Goal: Use online tool/utility: Utilize a website feature to perform a specific function

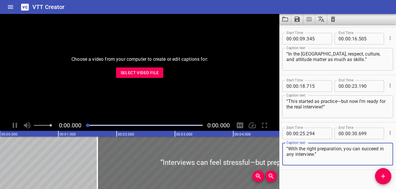
scroll to position [52, 0]
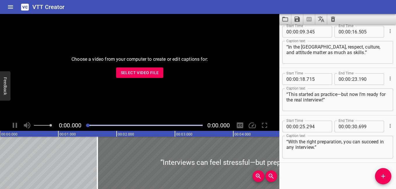
click at [133, 75] on span "Select Video File" at bounding box center [140, 72] width 38 height 7
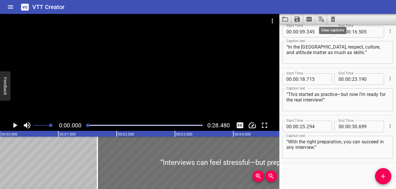
click at [331, 20] on icon "Clear captions" at bounding box center [332, 19] width 7 height 7
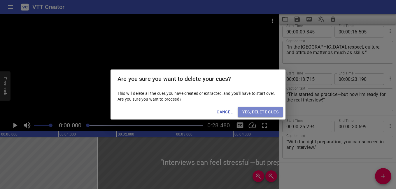
click at [260, 111] on span "Yes, Delete Cues" at bounding box center [260, 112] width 36 height 7
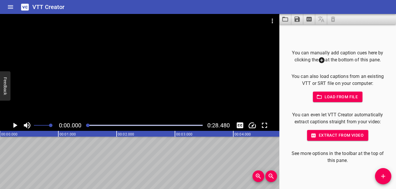
click at [15, 124] on icon "Play/Pause" at bounding box center [15, 125] width 4 height 5
click at [15, 124] on icon "Play/Pause" at bounding box center [14, 125] width 9 height 9
click at [385, 174] on icon "Add Cue" at bounding box center [382, 176] width 7 height 7
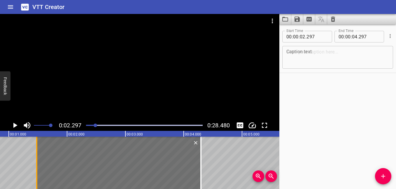
drag, startPoint x: 85, startPoint y: 160, endPoint x: 39, endPoint y: 160, distance: 46.6
click at [39, 160] on div at bounding box center [37, 163] width 6 height 52
type input "01"
type input "482"
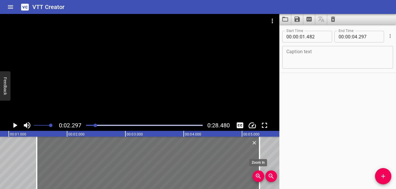
drag, startPoint x: 201, startPoint y: 166, endPoint x: 259, endPoint y: 178, distance: 59.8
click at [259, 178] on div "00:00.000 00:01.000 00:02.000 00:03.000 00:04.000 00:05.000 00:06.000 00:07.000…" at bounding box center [139, 160] width 279 height 58
type input "05"
type input "302"
click at [13, 123] on icon "Play/Pause" at bounding box center [15, 125] width 4 height 5
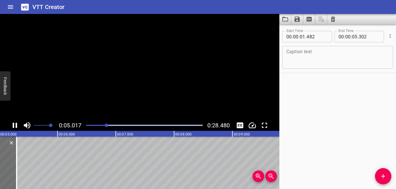
click at [13, 123] on icon "Play/Pause" at bounding box center [15, 125] width 4 height 5
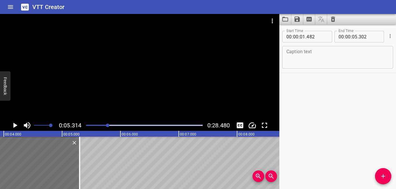
scroll to position [0, 221]
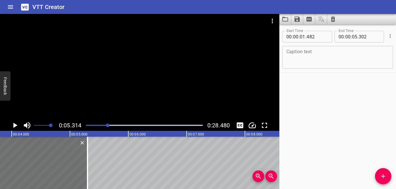
click at [313, 57] on textarea at bounding box center [337, 57] width 103 height 17
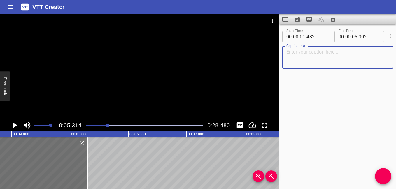
paste textarea "“Look! This is a famous hospital in [GEOGRAPHIC_DATA].”"
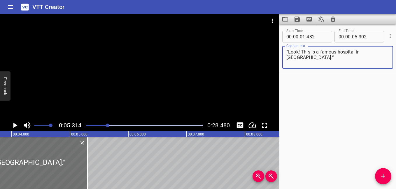
scroll to position [0, 237]
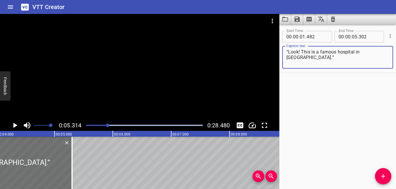
type textarea "“Look! This is a famous hospital in [GEOGRAPHIC_DATA].”"
drag, startPoint x: 382, startPoint y: 173, endPoint x: 375, endPoint y: 172, distance: 7.2
click at [382, 174] on icon "Add Cue" at bounding box center [382, 176] width 7 height 7
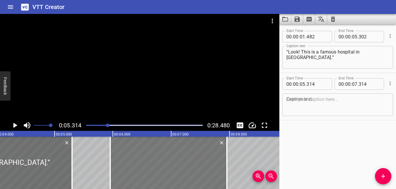
drag, startPoint x: 156, startPoint y: 160, endPoint x: 194, endPoint y: 169, distance: 38.5
click at [194, 169] on div at bounding box center [168, 163] width 117 height 52
type input "954"
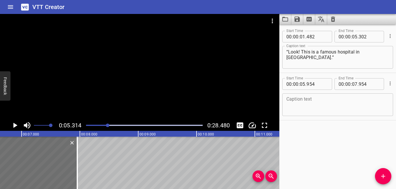
scroll to position [0, 390]
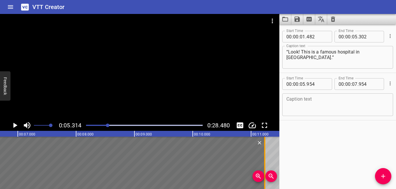
drag, startPoint x: 71, startPoint y: 170, endPoint x: 264, endPoint y: 169, distance: 193.4
click at [264, 169] on div at bounding box center [265, 163] width 6 height 52
type input "11"
type input "274"
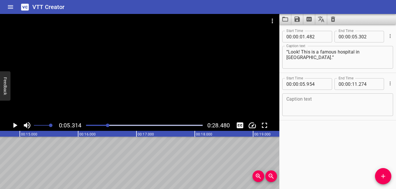
scroll to position [0, 724]
click at [14, 125] on icon "Play/Pause" at bounding box center [15, 125] width 4 height 5
click at [15, 125] on icon "Play/Pause" at bounding box center [14, 125] width 9 height 9
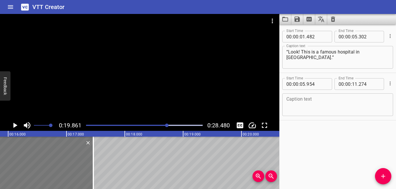
scroll to position [0, 997]
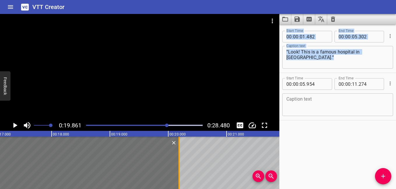
drag, startPoint x: 80, startPoint y: 172, endPoint x: 179, endPoint y: 172, distance: 99.3
click at [179, 172] on div at bounding box center [179, 163] width 6 height 52
type input "20"
type input "169"
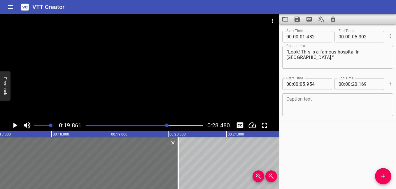
drag, startPoint x: 179, startPoint y: 172, endPoint x: 156, endPoint y: 124, distance: 53.2
click at [157, 124] on div at bounding box center [144, 125] width 124 height 8
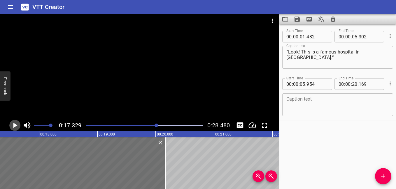
click at [17, 124] on icon "Play/Pause" at bounding box center [14, 125] width 9 height 9
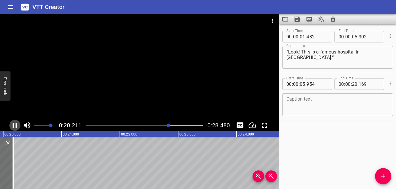
click at [12, 124] on icon "Play/Pause" at bounding box center [14, 125] width 9 height 9
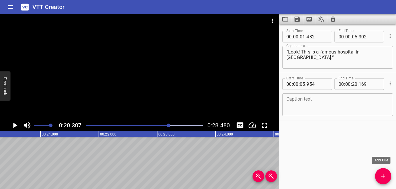
drag, startPoint x: 389, startPoint y: 180, endPoint x: 364, endPoint y: 177, distance: 25.4
click at [389, 180] on button "Add Cue" at bounding box center [383, 176] width 16 height 16
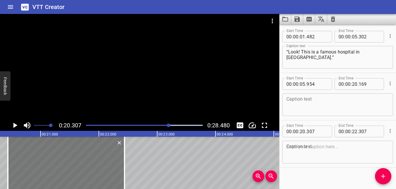
drag, startPoint x: 85, startPoint y: 161, endPoint x: 93, endPoint y: 172, distance: 12.9
click at [93, 172] on div at bounding box center [66, 163] width 117 height 52
type input "442"
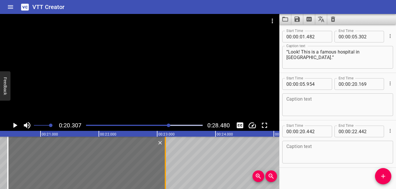
drag, startPoint x: 124, startPoint y: 165, endPoint x: 165, endPoint y: 169, distance: 41.0
click at [165, 169] on div at bounding box center [165, 163] width 1 height 52
type input "23"
type input "142"
click at [301, 155] on textarea at bounding box center [337, 152] width 103 height 17
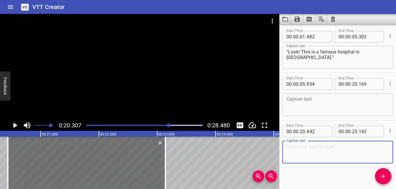
paste textarea "“Doctors and nurses help many people every day. That’s why it is so famous and …"
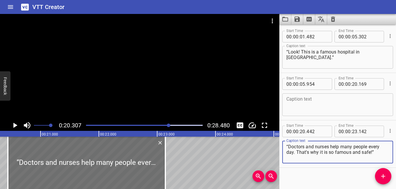
type textarea "“Doctors and nurses help many people every day. That’s why it is so famous and …"
click at [15, 126] on icon "Play/Pause" at bounding box center [15, 125] width 4 height 5
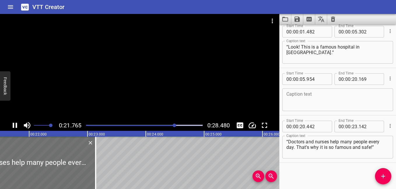
scroll to position [0, 1268]
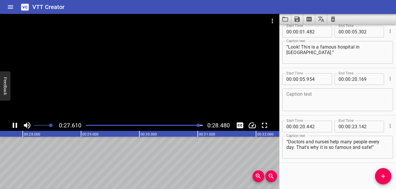
click at [14, 124] on icon "Play/Pause" at bounding box center [15, 125] width 4 height 5
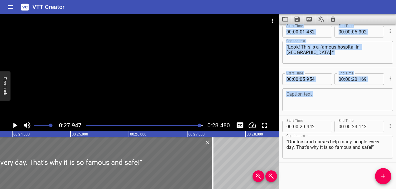
scroll to position [0, 1424]
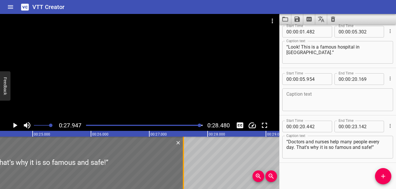
drag, startPoint x: 65, startPoint y: 164, endPoint x: 184, endPoint y: 181, distance: 119.5
click at [184, 181] on div at bounding box center [183, 163] width 1 height 52
type input "27"
type input "587"
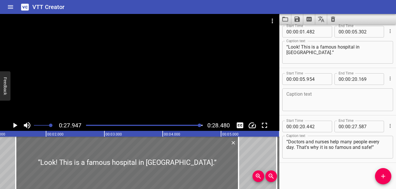
scroll to position [0, 51]
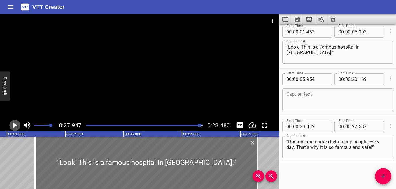
click at [14, 124] on icon "Play/Pause" at bounding box center [14, 125] width 9 height 9
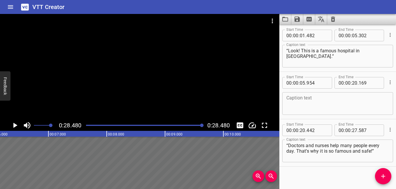
scroll to position [0, 0]
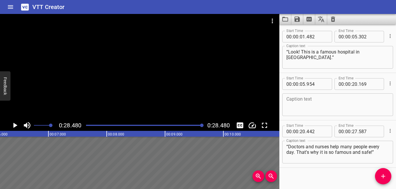
click at [313, 96] on div "Caption text" at bounding box center [337, 105] width 111 height 23
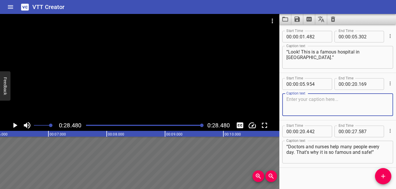
paste textarea "“The nurses are nice, and there is even a café. Families can have breakfast or …"
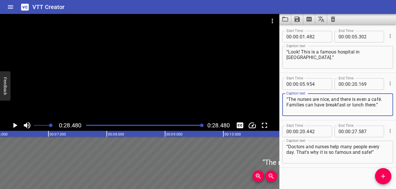
type textarea "“The nurses are nice, and there is even a café. Families can have breakfast or …"
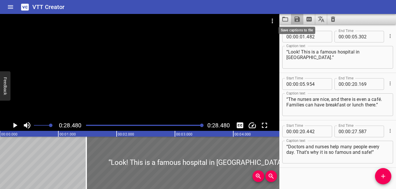
click at [298, 17] on icon "Save captions to file" at bounding box center [296, 19] width 5 height 5
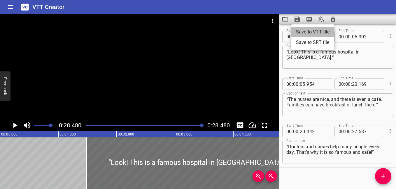
click at [313, 32] on li "Save to VTT file" at bounding box center [312, 32] width 43 height 10
click at [241, 51] on div at bounding box center [139, 67] width 279 height 106
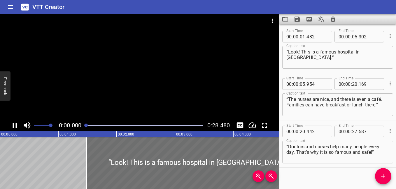
scroll to position [5, 0]
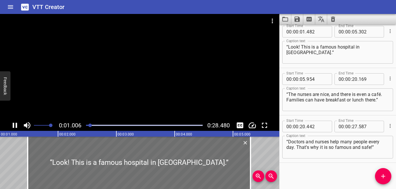
click at [151, 79] on div at bounding box center [139, 67] width 279 height 106
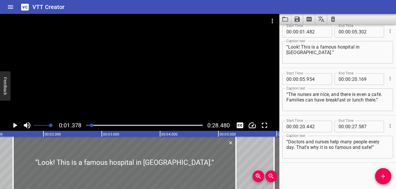
scroll to position [0, 80]
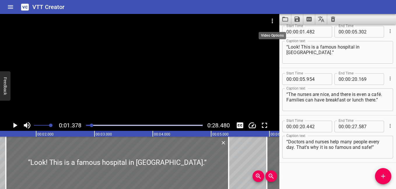
click at [273, 20] on icon "Video Options" at bounding box center [272, 20] width 7 height 7
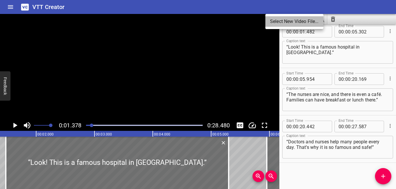
click at [280, 23] on li "Select New Video File..." at bounding box center [294, 21] width 58 height 10
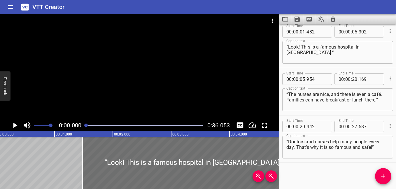
scroll to position [0, 0]
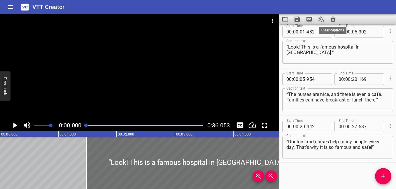
click at [334, 19] on icon "Clear captions" at bounding box center [333, 19] width 4 height 5
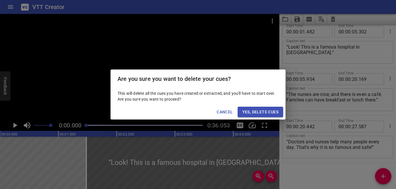
click at [258, 109] on span "Yes, Delete Cues" at bounding box center [260, 112] width 36 height 7
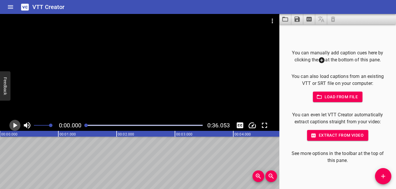
click at [15, 126] on icon "Play/Pause" at bounding box center [15, 125] width 4 height 5
click at [15, 126] on icon "Play/Pause" at bounding box center [14, 125] width 9 height 9
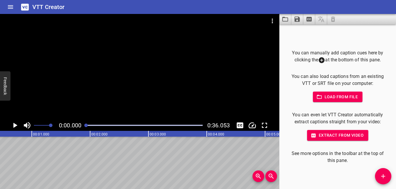
drag, startPoint x: 89, startPoint y: 125, endPoint x: 83, endPoint y: 128, distance: 7.2
click at [83, 128] on div at bounding box center [144, 125] width 124 height 8
click at [12, 124] on icon "Play/Pause" at bounding box center [14, 125] width 9 height 9
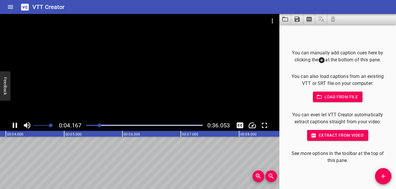
scroll to position [0, 243]
click at [13, 124] on icon "Play/Pause" at bounding box center [15, 125] width 4 height 5
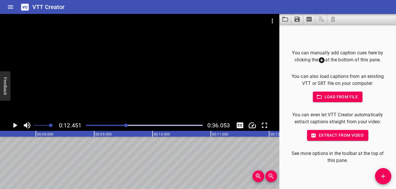
scroll to position [0, 392]
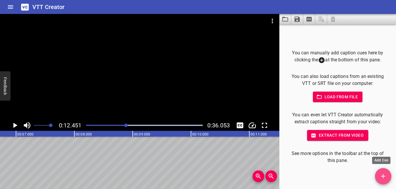
click at [381, 175] on icon "Add Cue" at bounding box center [382, 176] width 7 height 7
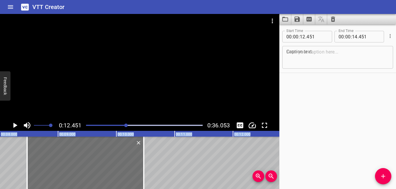
scroll to position [0, 384]
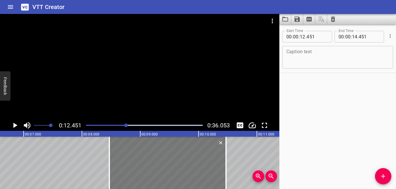
drag, startPoint x: 140, startPoint y: 166, endPoint x: 35, endPoint y: 168, distance: 105.5
click at [109, 168] on div at bounding box center [167, 163] width 117 height 52
type input "06"
type input "796"
type input "08"
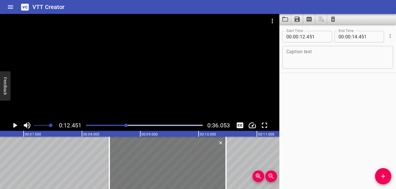
type input "796"
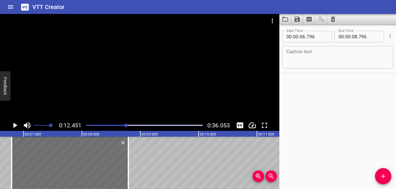
drag, startPoint x: 154, startPoint y: 174, endPoint x: 174, endPoint y: 174, distance: 20.1
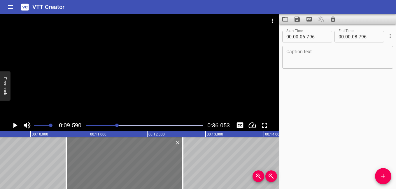
scroll to position [0, 559]
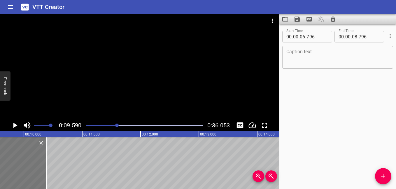
drag, startPoint x: 106, startPoint y: 158, endPoint x: 28, endPoint y: 168, distance: 78.5
type input "08"
type input "456"
type input "10"
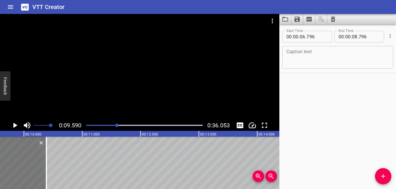
type input "456"
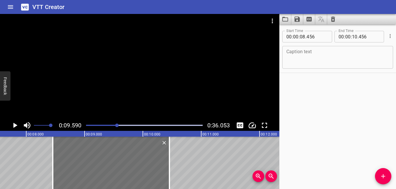
scroll to position [0, 424]
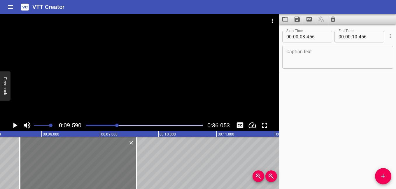
drag, startPoint x: 110, startPoint y: 168, endPoint x: 78, endPoint y: 170, distance: 32.1
click at [78, 170] on div at bounding box center [78, 163] width 117 height 52
type input "07"
type input "626"
type input "09"
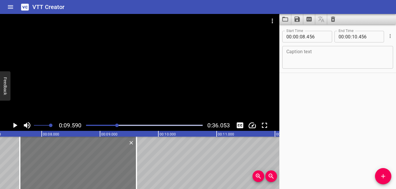
type input "626"
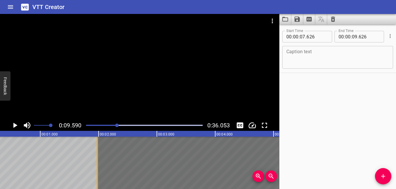
scroll to position [0, 0]
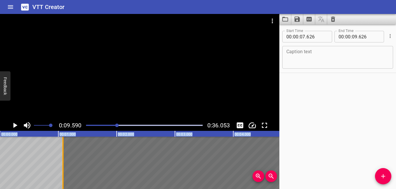
drag, startPoint x: 195, startPoint y: 163, endPoint x: 62, endPoint y: 179, distance: 134.0
click at [62, 179] on div at bounding box center [62, 163] width 1 height 52
type input "01"
drag, startPoint x: 62, startPoint y: 179, endPoint x: 42, endPoint y: 169, distance: 22.5
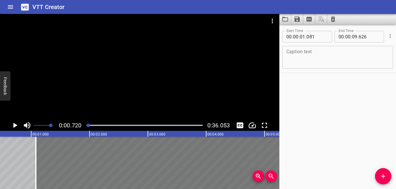
scroll to position [0, 42]
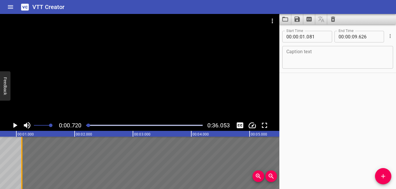
click at [24, 171] on div at bounding box center [22, 163] width 6 height 52
type input "111"
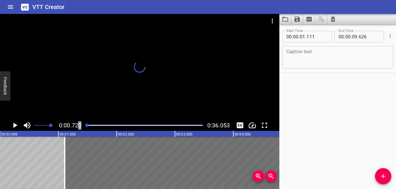
drag, startPoint x: 89, startPoint y: 126, endPoint x: 78, endPoint y: 126, distance: 11.1
click at [78, 126] on div "0:00.720 0:36.053" at bounding box center [139, 125] width 279 height 11
click at [15, 124] on icon "Play/Pause" at bounding box center [14, 125] width 9 height 9
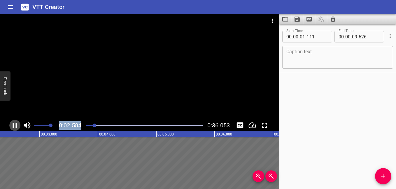
click at [15, 124] on icon "Play/Pause" at bounding box center [14, 125] width 9 height 9
click at [15, 124] on icon "Play/Pause" at bounding box center [15, 125] width 4 height 5
click at [299, 55] on textarea at bounding box center [337, 57] width 103 height 17
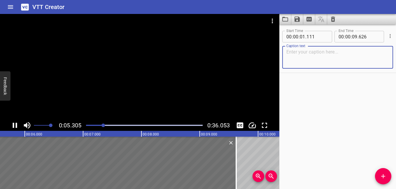
paste textarea "Fashion is fun! Shoes, bags, rings, and every accessory you can imagine. Who do…"
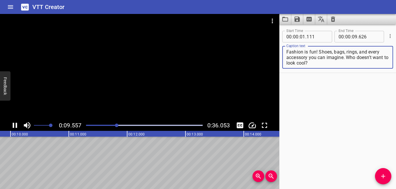
type textarea "Fashion is fun! Shoes, bags, rings, and every accessory you can imagine. Who do…"
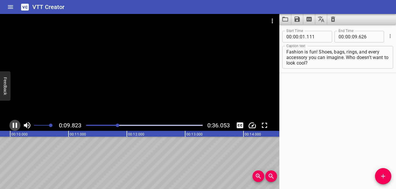
click at [15, 125] on icon "Play/Pause" at bounding box center [14, 125] width 9 height 9
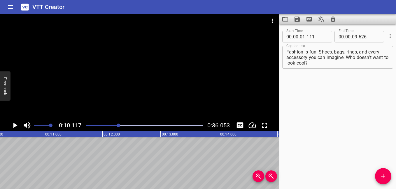
scroll to position [0, 647]
click at [385, 175] on icon "Add Cue" at bounding box center [382, 176] width 7 height 7
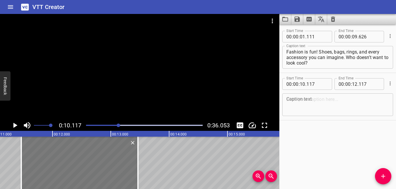
drag, startPoint x: 41, startPoint y: 161, endPoint x: 119, endPoint y: 179, distance: 80.7
click at [119, 179] on div at bounding box center [79, 163] width 117 height 52
type input "11"
type input "467"
type input "13"
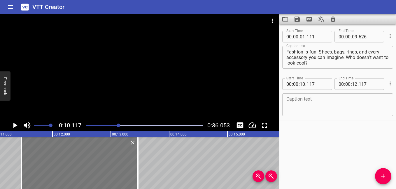
type input "467"
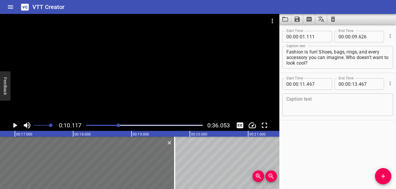
scroll to position [0, 1047]
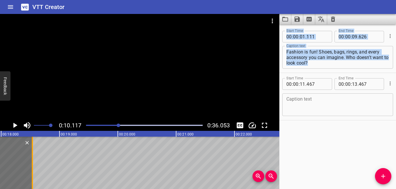
drag, startPoint x: 136, startPoint y: 166, endPoint x: 31, endPoint y: 181, distance: 106.4
click at [31, 181] on div at bounding box center [32, 163] width 6 height 52
type input "18"
type input "537"
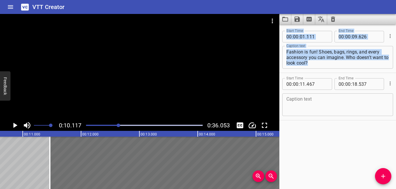
scroll to position [0, 630]
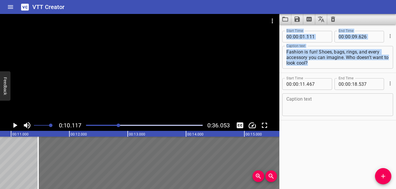
click at [324, 94] on div "Caption text" at bounding box center [337, 105] width 111 height 23
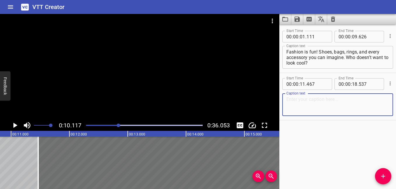
paste textarea "“But here’s something not so cool… many clothes end up in the trash after only …"
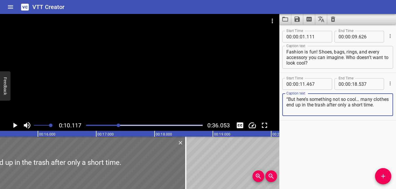
scroll to position [0, 902]
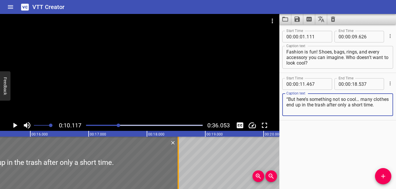
type textarea "“But here’s something not so cool… many clothes end up in the trash after only …"
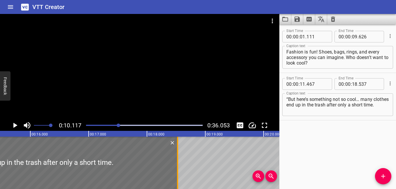
drag, startPoint x: 178, startPoint y: 174, endPoint x: 177, endPoint y: 179, distance: 4.7
click at [177, 179] on div at bounding box center [177, 163] width 1 height 52
type input "527"
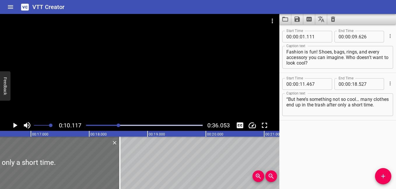
scroll to position [0, 1070]
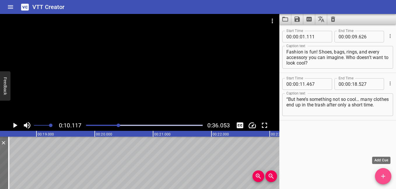
click at [381, 178] on icon "Add Cue" at bounding box center [382, 176] width 7 height 7
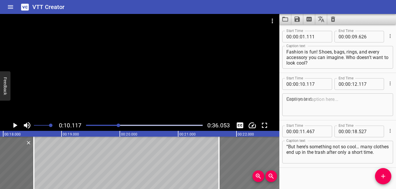
scroll to position [0, 1062]
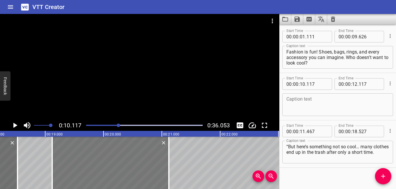
drag, startPoint x: 42, startPoint y: 157, endPoint x: 119, endPoint y: 163, distance: 77.4
type input "19"
type input "122"
type input "21"
type input "122"
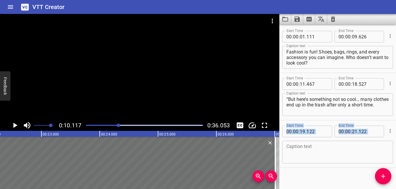
scroll to position [0, 1350]
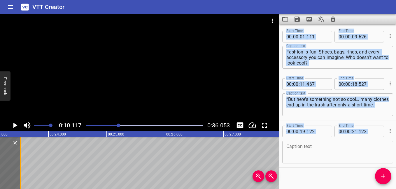
drag, startPoint x: 167, startPoint y: 158, endPoint x: 18, endPoint y: 178, distance: 149.7
click at [18, 178] on div at bounding box center [20, 163] width 6 height 52
type input "23"
type input "522"
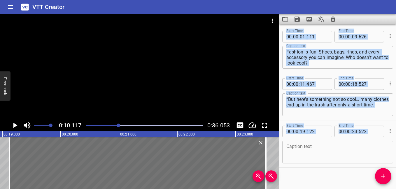
scroll to position [0, 1097]
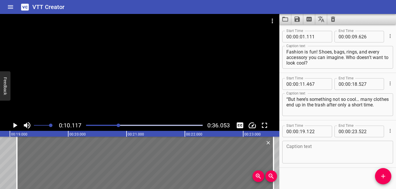
click at [297, 167] on div "Start Time 00 : 00 : 19 . 122 Start Time End Time 00 : 00 : 23 . 522 End Time C…" at bounding box center [337, 144] width 117 height 47
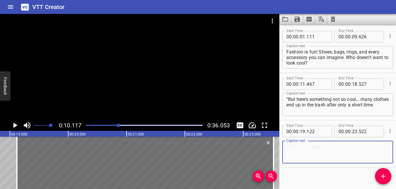
click at [305, 152] on textarea at bounding box center [337, 152] width 103 height 17
paste textarea "“That’s why some brands are changing. less waste, smarter materials, even recyc…"
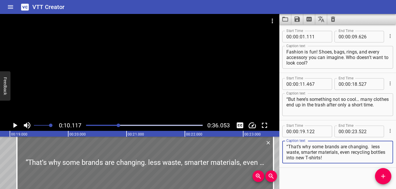
scroll to position [0, 0]
click at [287, 147] on textarea "“That’s why some brands are changing. less waste, smarter materials, even recyc…" at bounding box center [337, 152] width 103 height 17
type textarea "“That’s why some brands are changing. less waste, smarter materials, even recyc…"
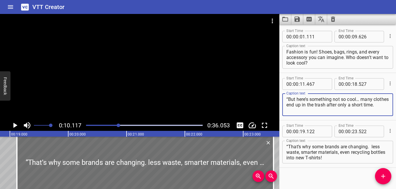
click at [286, 100] on textarea "“But here’s something not so cool… many clothes end up in the trash after only …" at bounding box center [337, 105] width 103 height 17
click at [286, 52] on textarea "Fashion is fun! Shoes, bags, rings, and every accessory you can imagine. Who do…" at bounding box center [337, 57] width 103 height 17
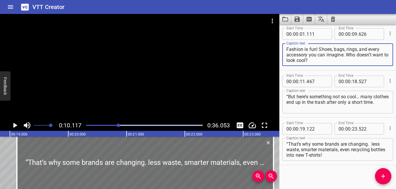
scroll to position [5, 0]
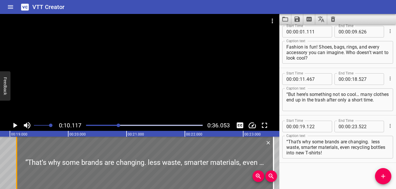
click at [17, 167] on div at bounding box center [17, 163] width 6 height 52
type input "117"
click at [15, 126] on icon "Play/Pause" at bounding box center [15, 125] width 4 height 5
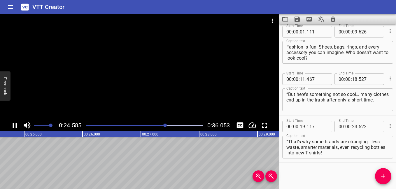
click at [13, 125] on icon "Play/Pause" at bounding box center [15, 125] width 4 height 5
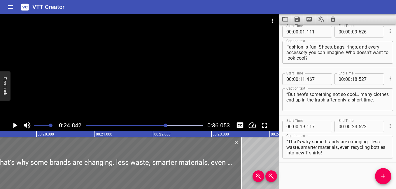
scroll to position [0, 1121]
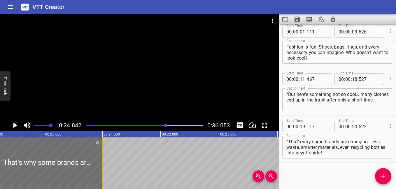
drag, startPoint x: 248, startPoint y: 158, endPoint x: 101, endPoint y: 165, distance: 146.7
click at [101, 165] on div at bounding box center [103, 163] width 6 height 52
type input "21"
type input "007"
click at [151, 126] on div at bounding box center [144, 125] width 124 height 8
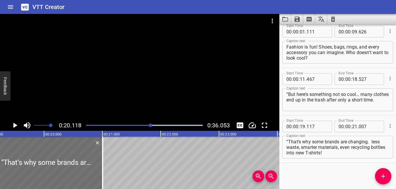
scroll to position [0, 1172]
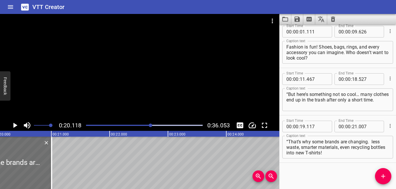
click at [14, 124] on icon "Play/Pause" at bounding box center [14, 125] width 9 height 9
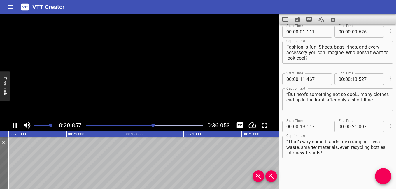
click at [14, 124] on icon "Play/Pause" at bounding box center [14, 125] width 9 height 9
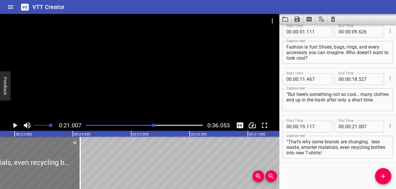
scroll to position [0, 1403]
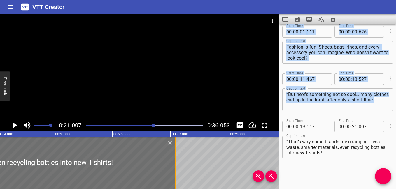
click at [176, 166] on div at bounding box center [175, 163] width 6 height 52
type input "27"
type input "082"
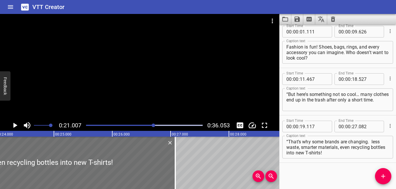
drag, startPoint x: 176, startPoint y: 166, endPoint x: 208, endPoint y: 163, distance: 32.7
click at [208, 163] on div "Fashion is fun! Shoes, bags, rings, and every accessory you can imagine. Who do…" at bounding box center [344, 163] width 3495 height 52
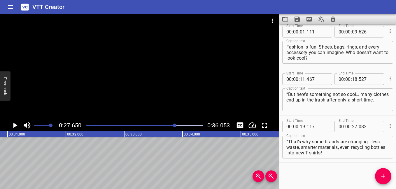
scroll to position [0, 1791]
click at [384, 175] on icon "Add Cue" at bounding box center [382, 176] width 7 height 7
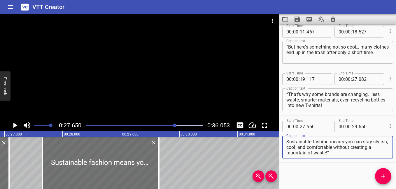
scroll to position [0, 1576]
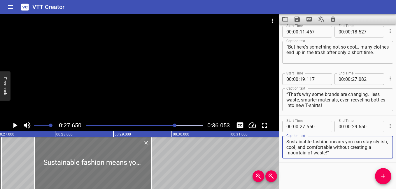
type textarea "Sustainable fashion means you can stay stylish, cool, and comfortable without c…"
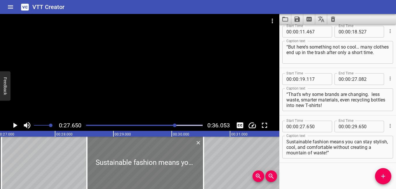
drag, startPoint x: 120, startPoint y: 165, endPoint x: 172, endPoint y: 181, distance: 54.5
click at [172, 181] on div at bounding box center [145, 163] width 117 height 52
type input "28"
type input "545"
type input "30"
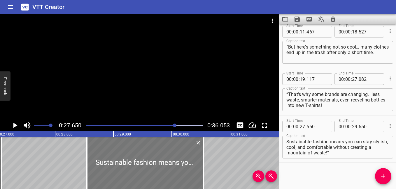
type input "545"
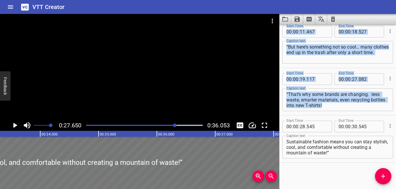
scroll to position [0, 2001]
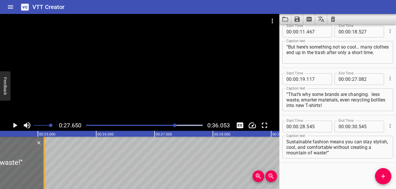
drag, startPoint x: 203, startPoint y: 172, endPoint x: 44, endPoint y: 174, distance: 159.3
click at [44, 174] on div at bounding box center [43, 163] width 1 height 52
type input "35"
type input "105"
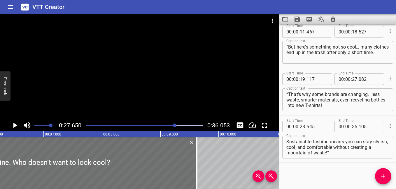
scroll to position [0, 0]
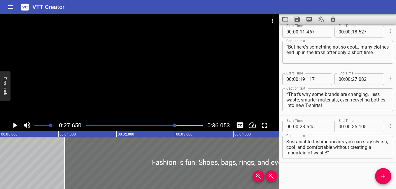
click at [13, 123] on icon "Play/Pause" at bounding box center [14, 125] width 9 height 9
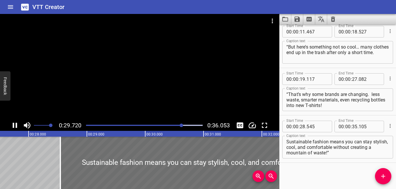
click at [88, 125] on div "Play progress" at bounding box center [124, 125] width 117 height 1
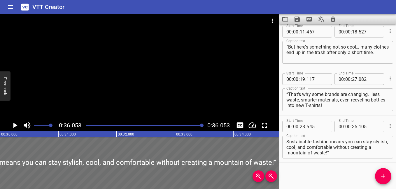
scroll to position [0, 1733]
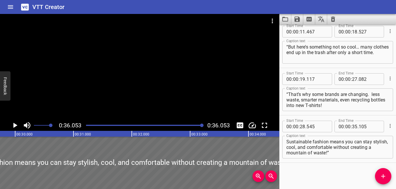
click at [131, 125] on div at bounding box center [144, 125] width 124 height 8
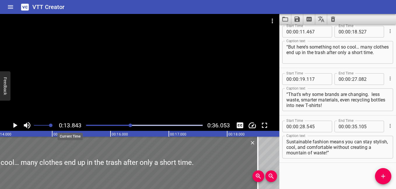
scroll to position [0, 807]
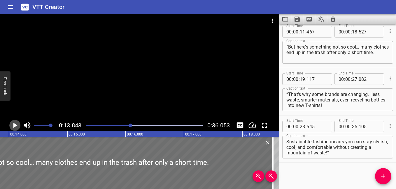
click at [17, 123] on icon "Play/Pause" at bounding box center [14, 125] width 9 height 9
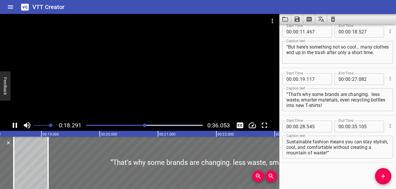
click at [126, 125] on div at bounding box center [144, 125] width 124 height 8
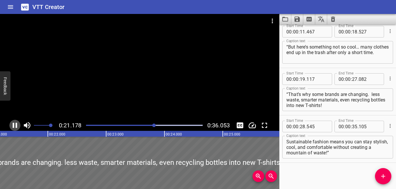
click at [15, 124] on icon "Play/Pause" at bounding box center [14, 125] width 9 height 9
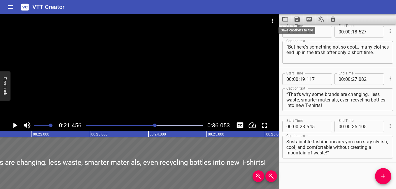
click at [298, 19] on icon "Save captions to file" at bounding box center [296, 19] width 5 height 5
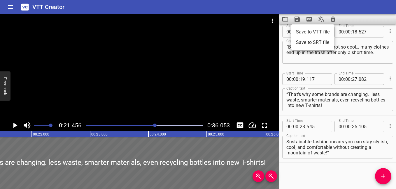
click at [319, 30] on li "Save to VTT file" at bounding box center [312, 32] width 43 height 10
